Goal: Task Accomplishment & Management: Use online tool/utility

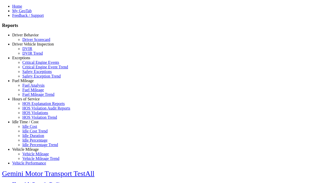
click at [29, 124] on link "Idle Time / Cost" at bounding box center [25, 122] width 26 height 4
click at [33, 142] on link "Idle Percentage Trend" at bounding box center [40, 144] width 36 height 4
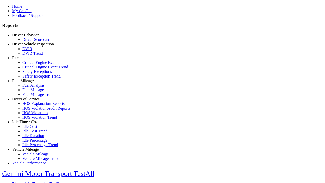
select select "**"
type input "*********"
